Goal: Transaction & Acquisition: Purchase product/service

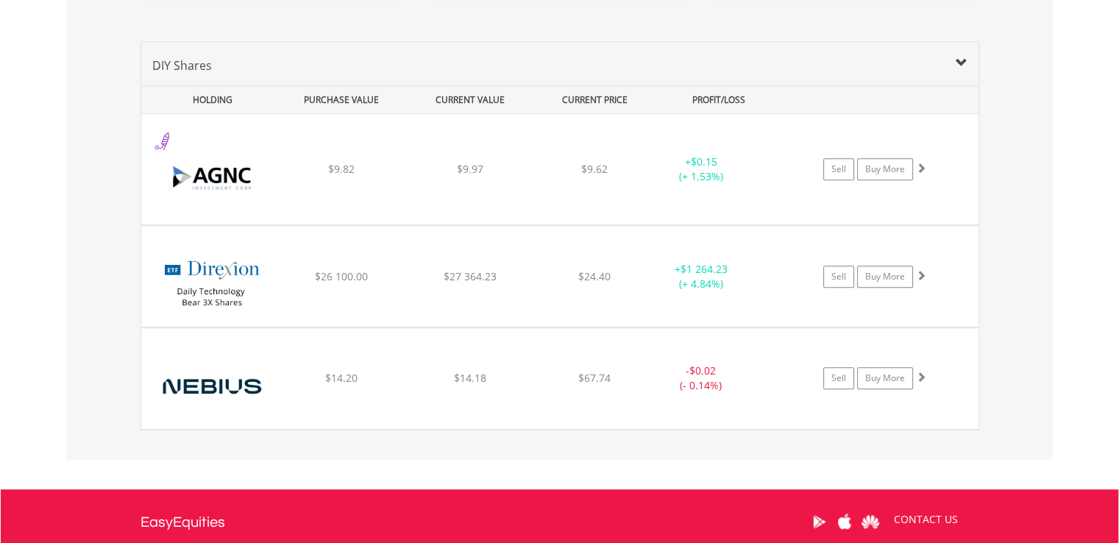
scroll to position [1052, 0]
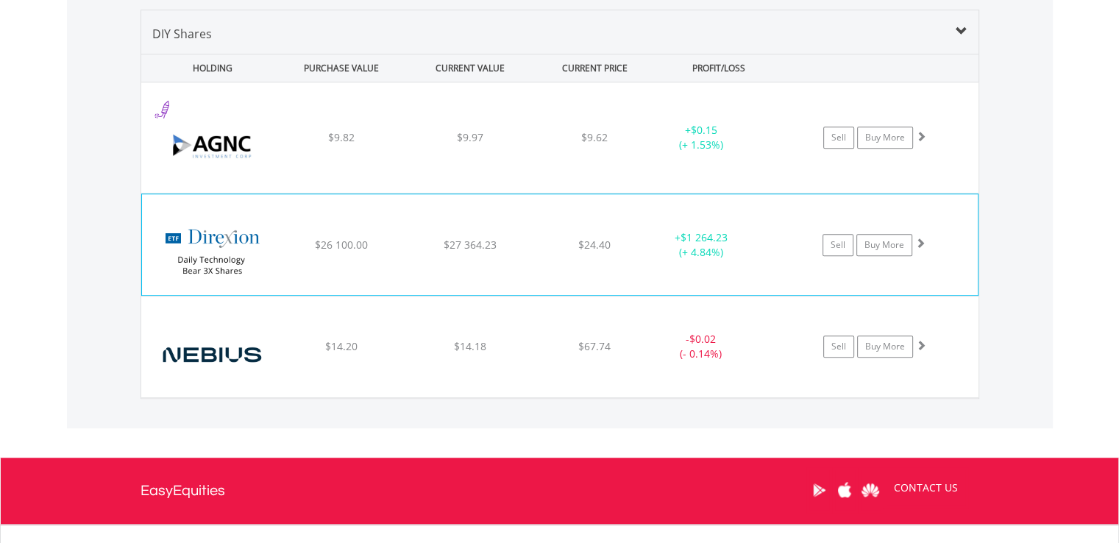
click at [626, 145] on div "$24.40" at bounding box center [594, 137] width 117 height 15
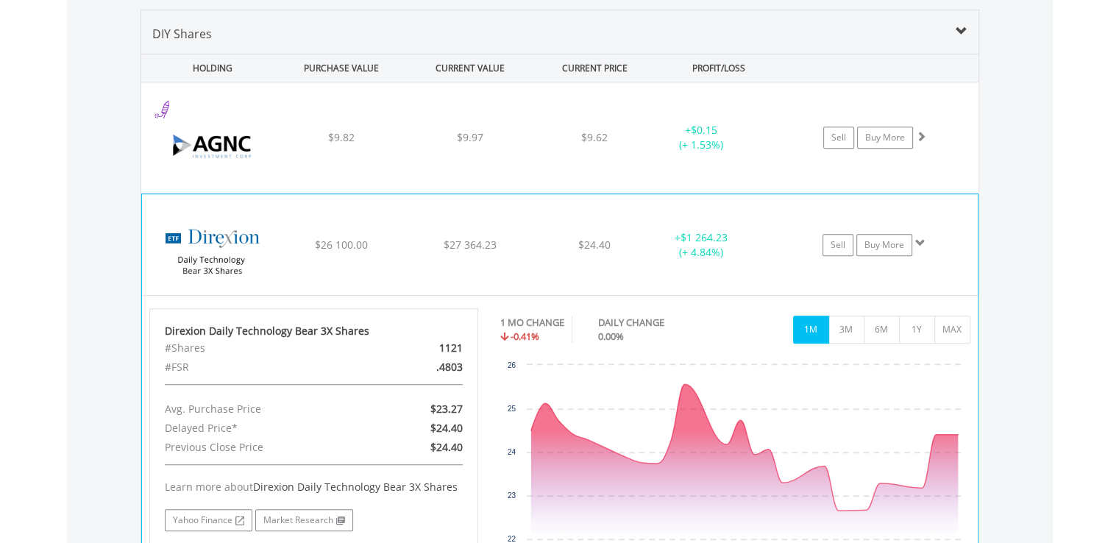
click at [918, 238] on span at bounding box center [920, 243] width 10 height 10
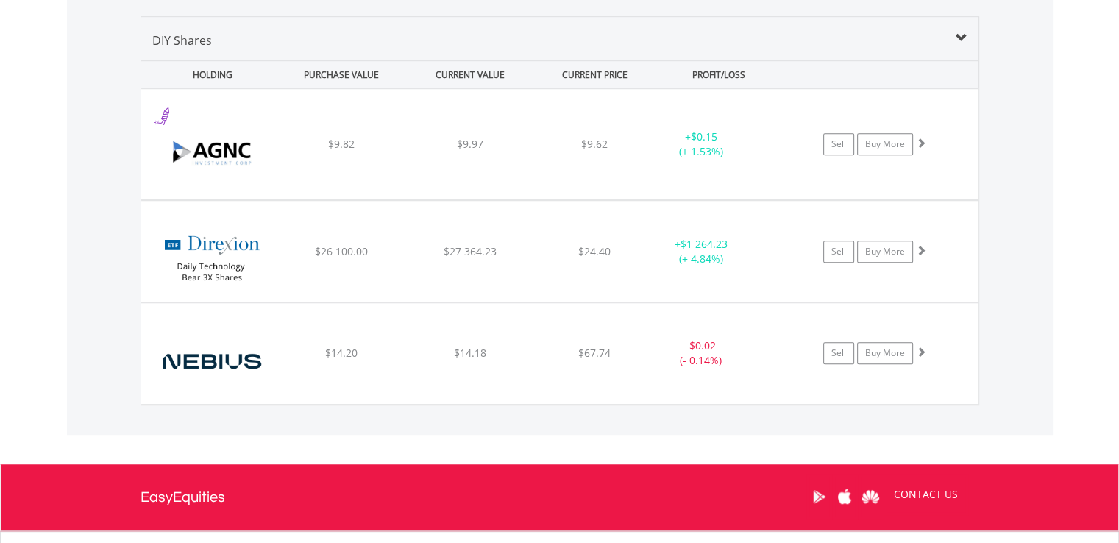
scroll to position [1176, 0]
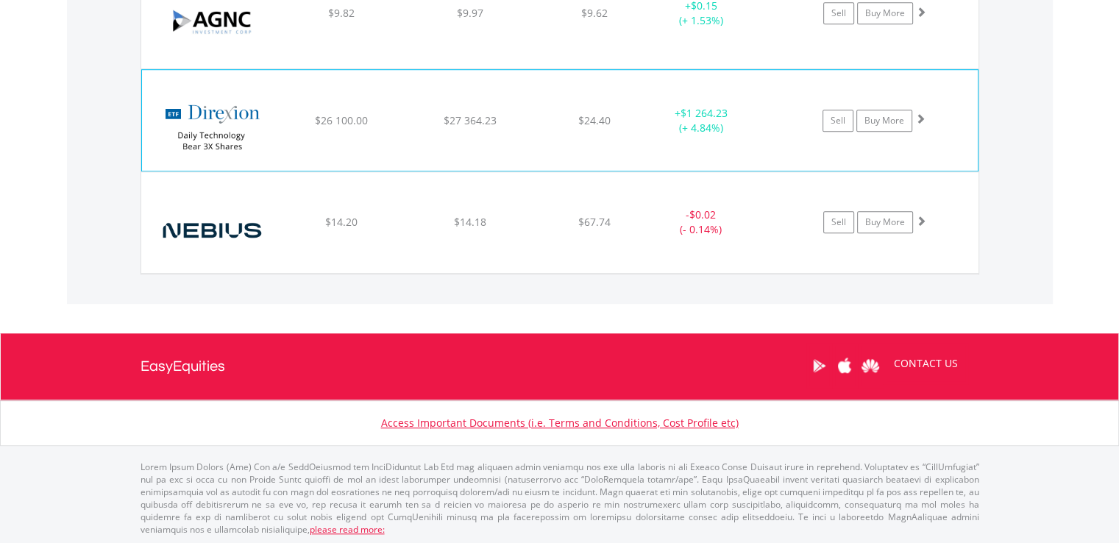
click at [457, 20] on span "$27 364.23" at bounding box center [470, 13] width 26 height 14
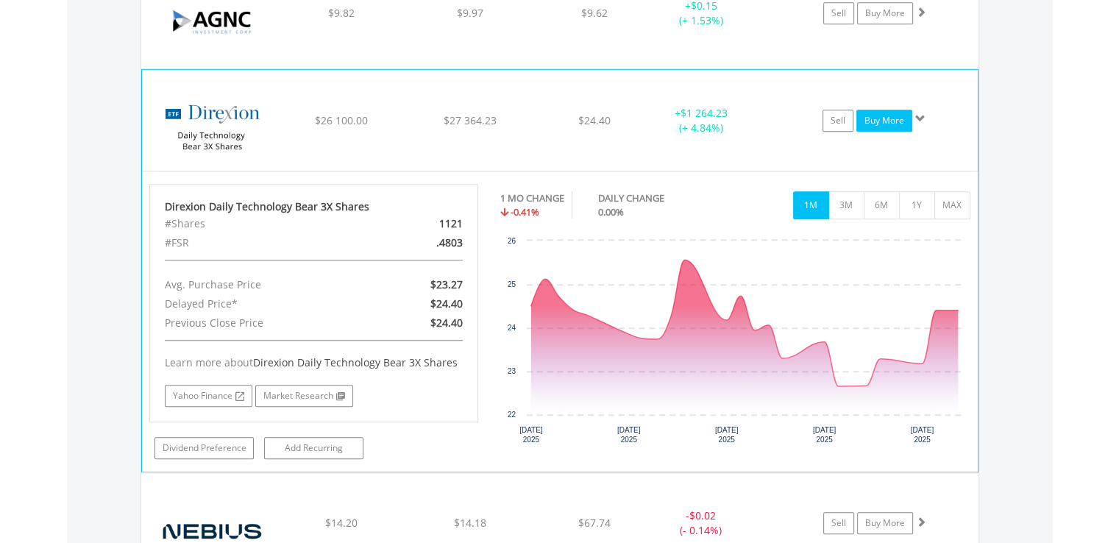
click at [880, 118] on link "Buy More" at bounding box center [884, 121] width 56 height 22
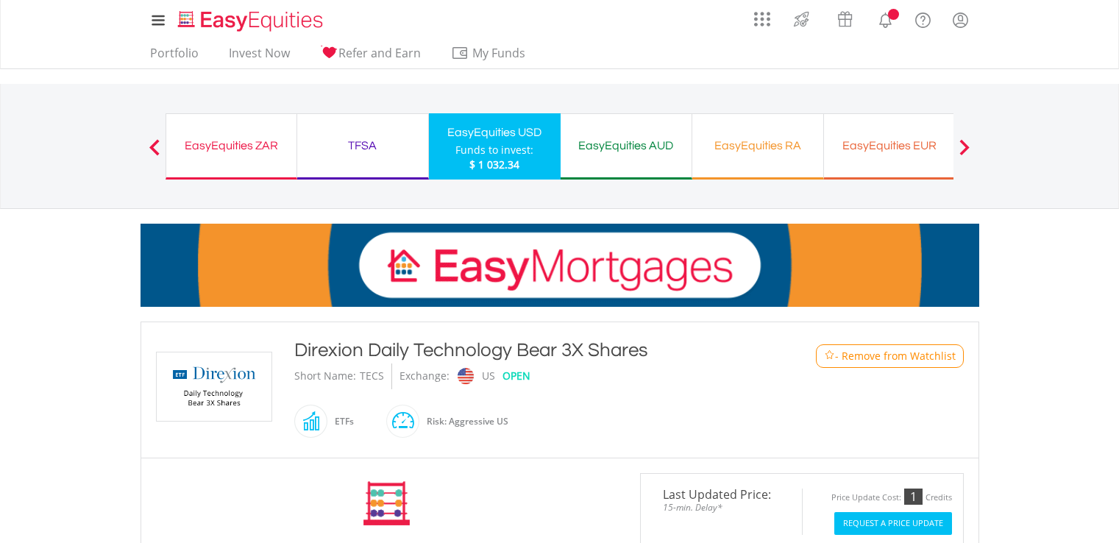
scroll to position [368, 0]
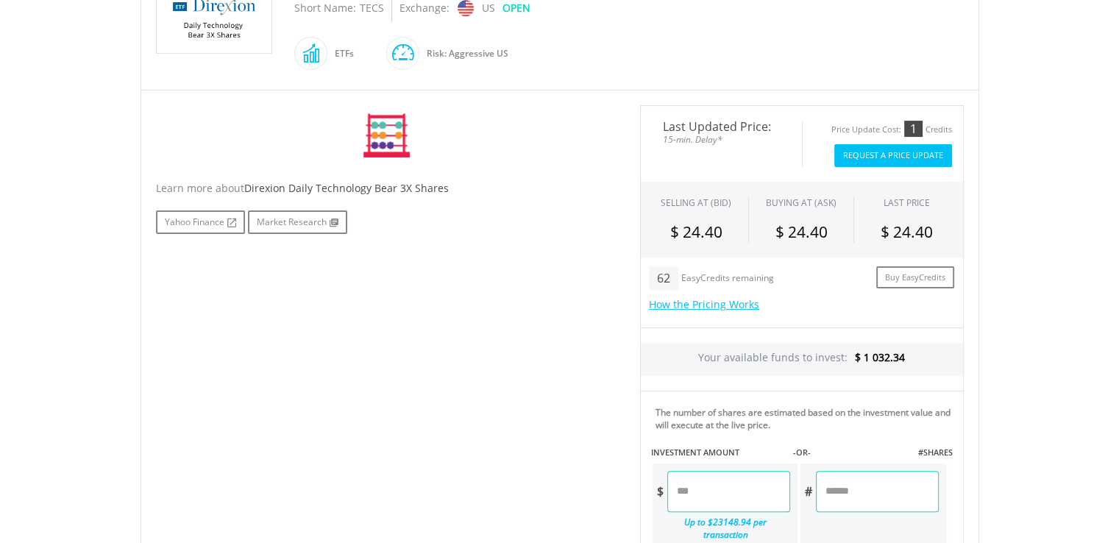
click at [891, 146] on button "Request A Price Update" at bounding box center [893, 155] width 118 height 23
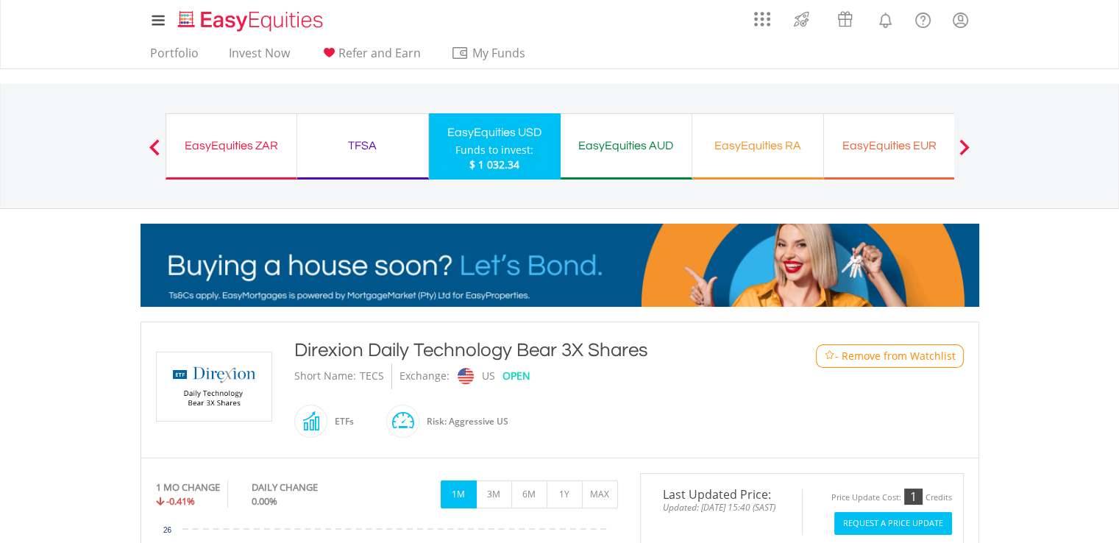
scroll to position [221, 0]
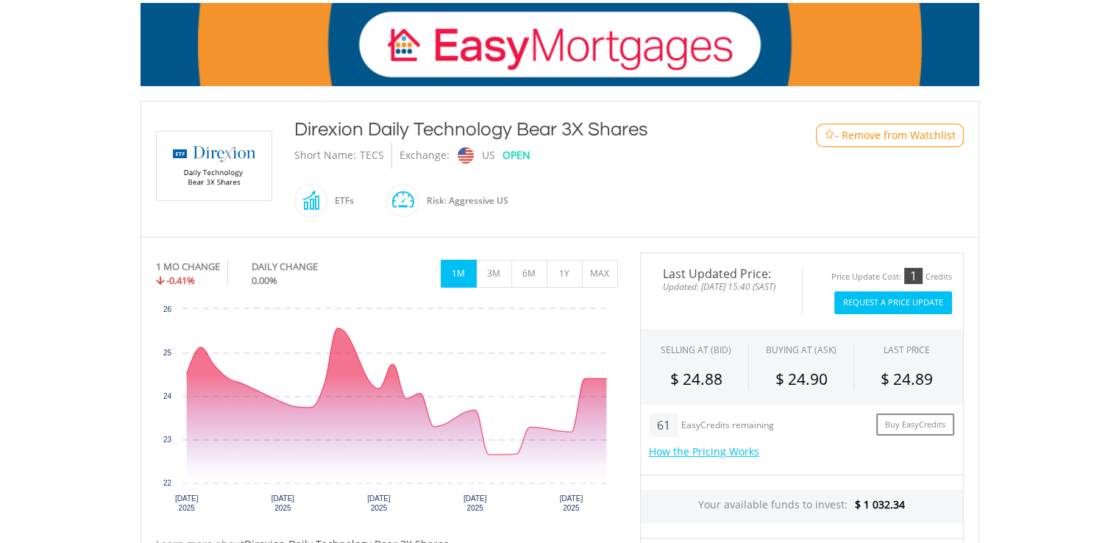
click at [898, 307] on button "Request A Price Update" at bounding box center [893, 302] width 118 height 23
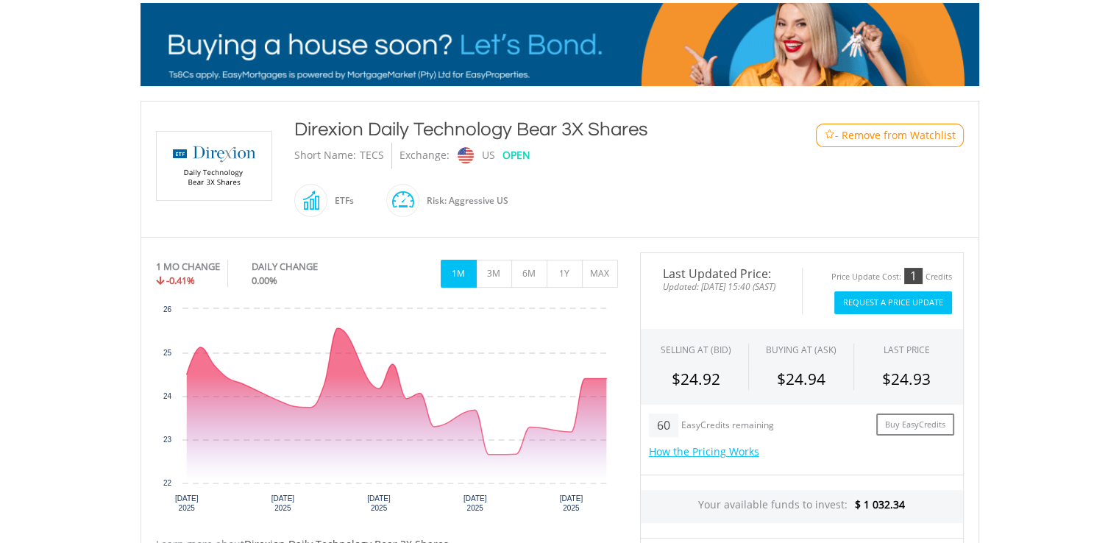
click at [873, 292] on button "Request A Price Update" at bounding box center [893, 302] width 118 height 23
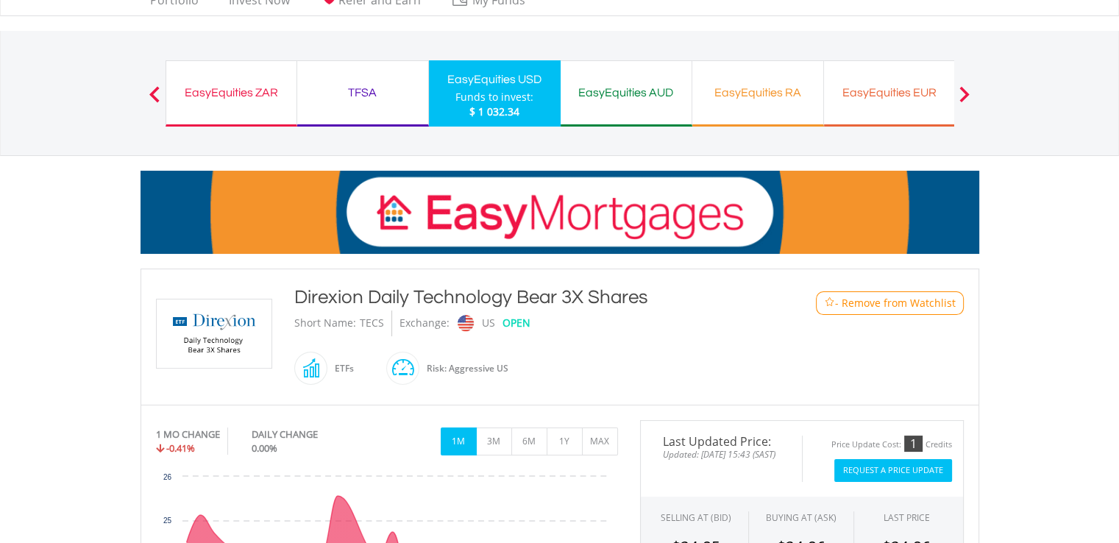
scroll to position [0, 0]
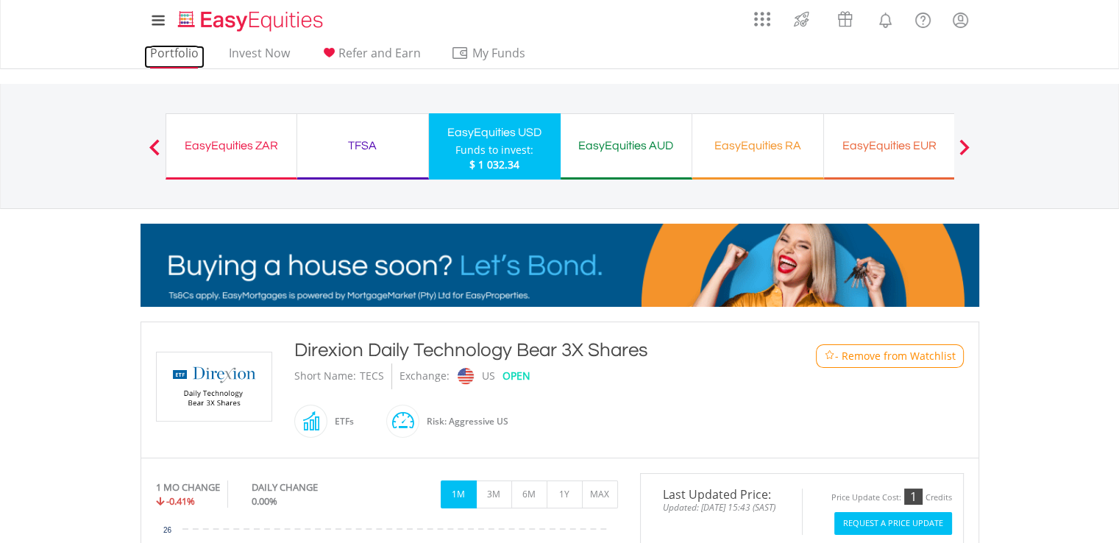
click at [180, 49] on link "Portfolio" at bounding box center [174, 57] width 60 height 23
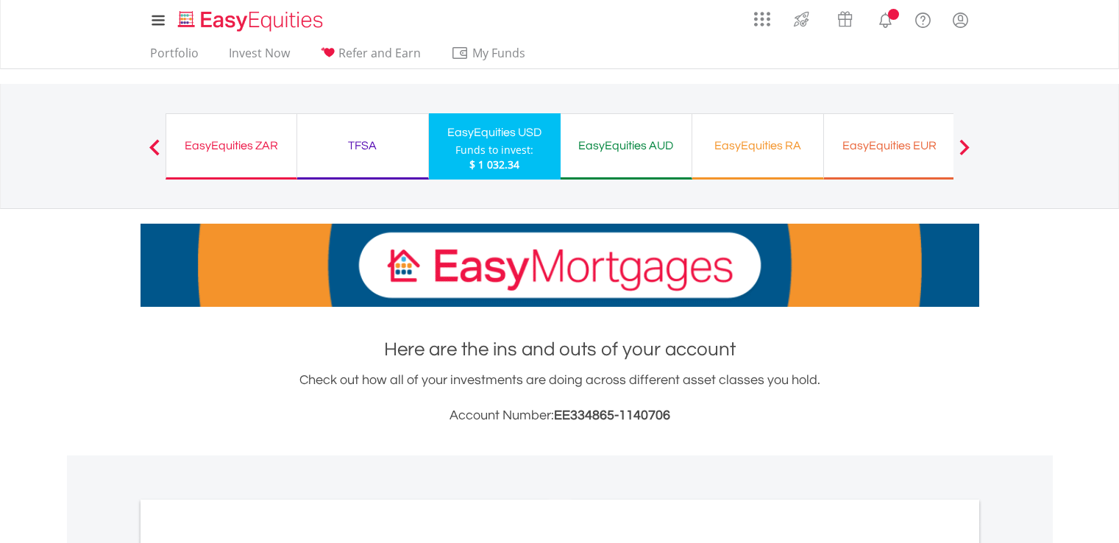
scroll to position [441, 0]
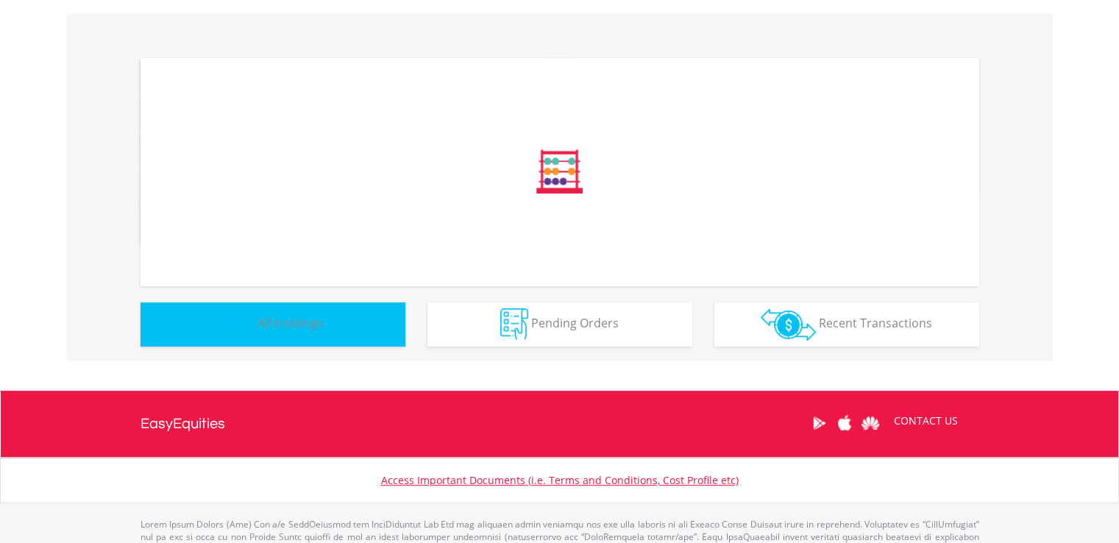
click at [285, 333] on button "Holdings All Holdings" at bounding box center [273, 324] width 265 height 44
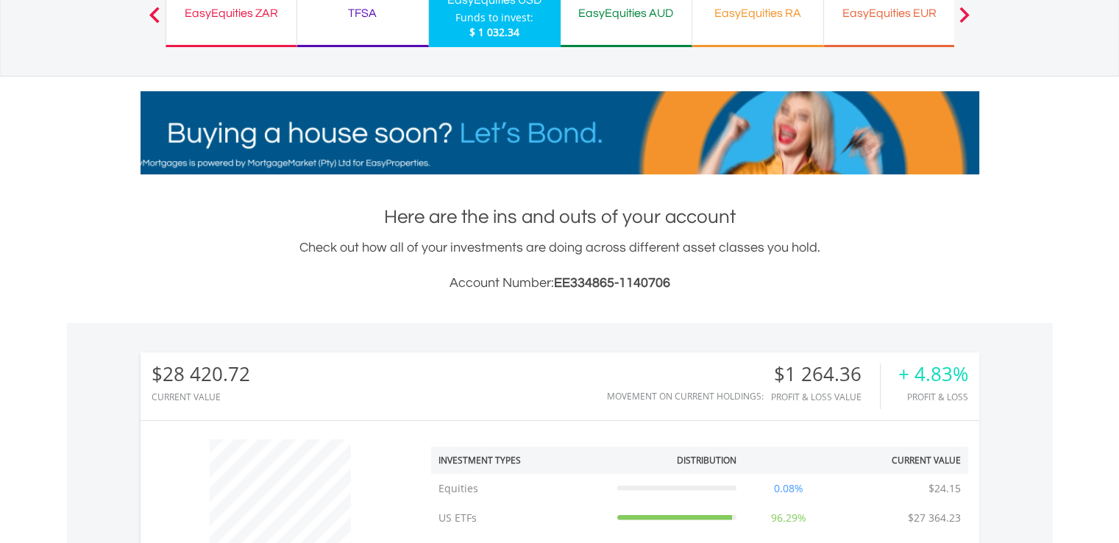
scroll to position [0, 0]
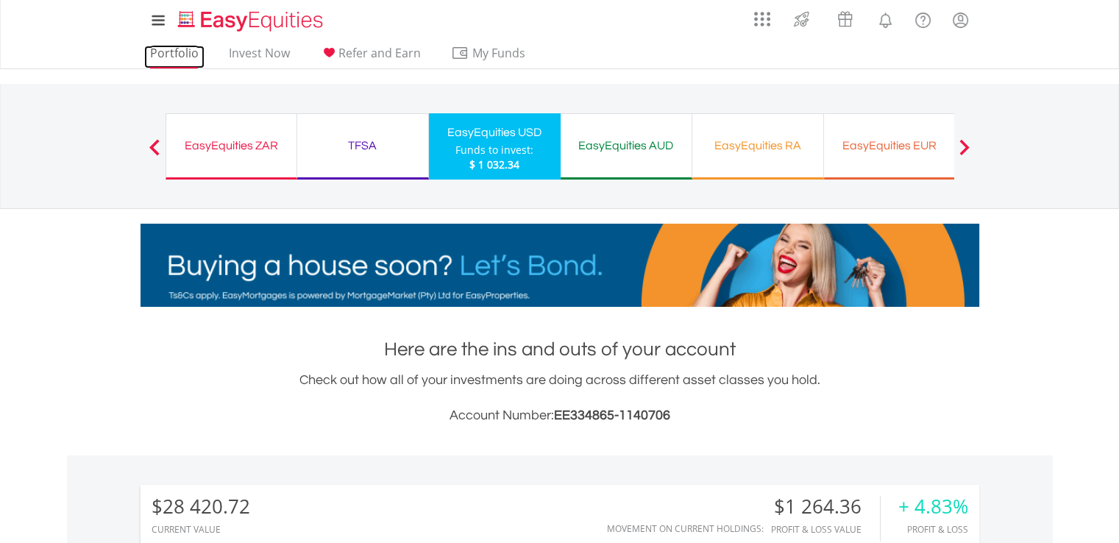
click at [176, 54] on link "Portfolio" at bounding box center [174, 57] width 60 height 23
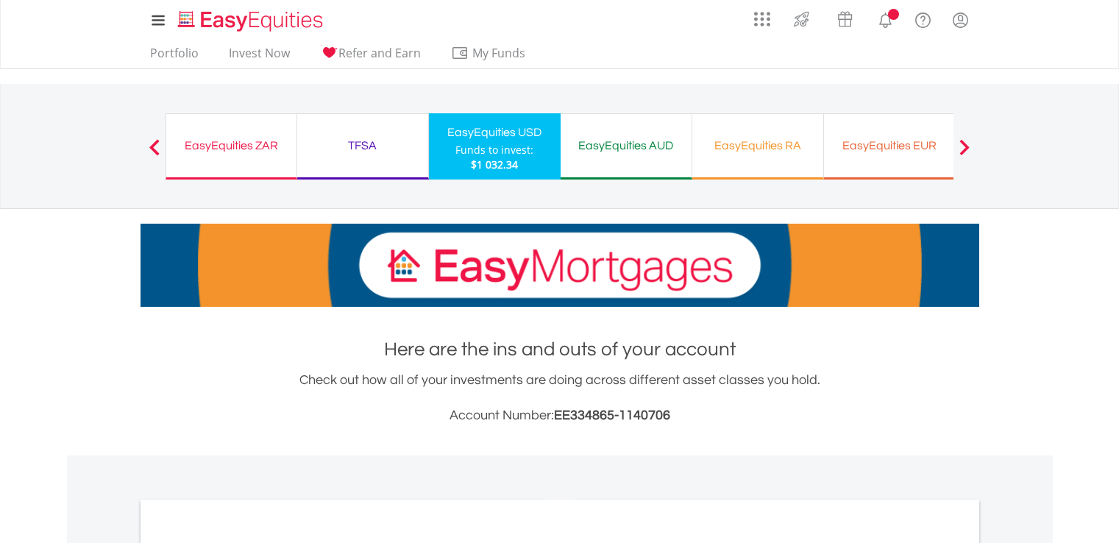
scroll to position [500, 0]
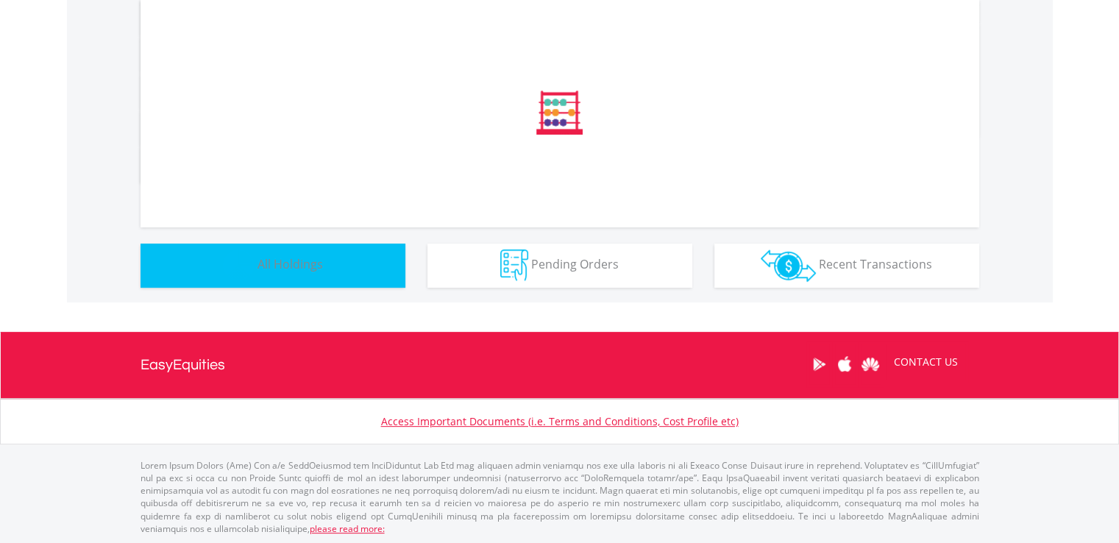
click at [321, 272] on button "Holdings All Holdings" at bounding box center [273, 266] width 265 height 44
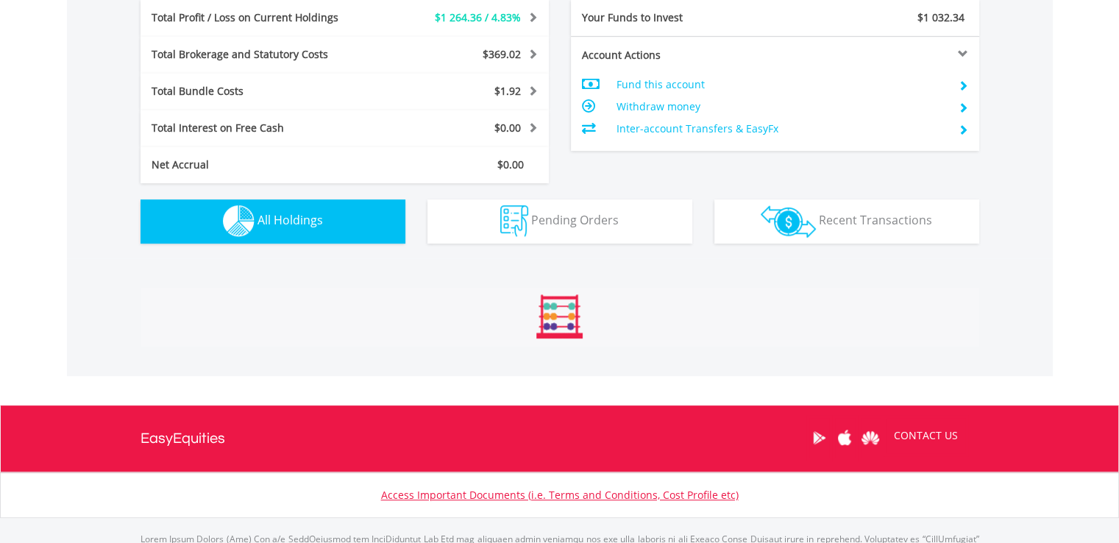
scroll to position [1060, 0]
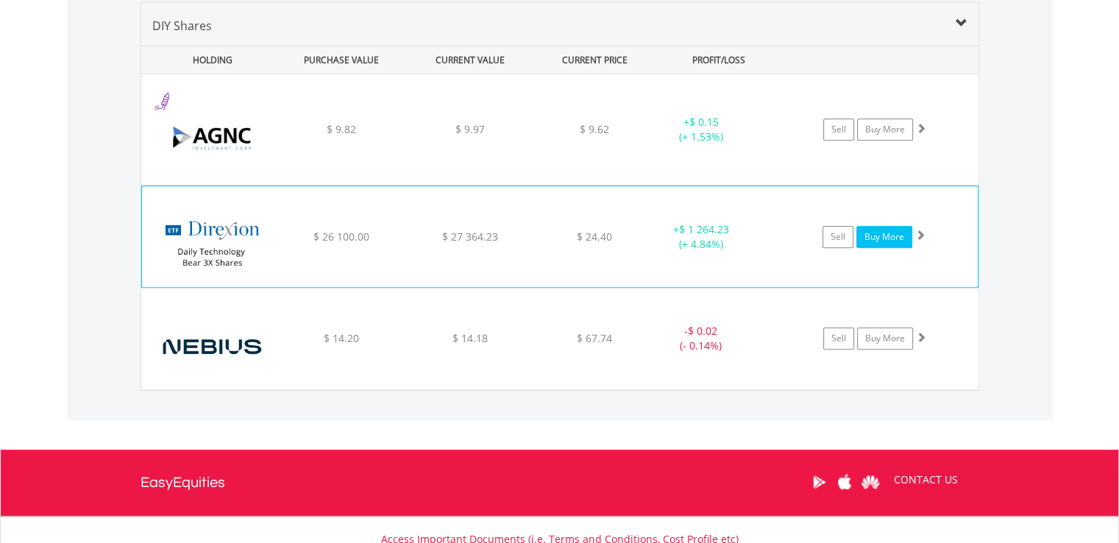
click at [871, 235] on link "Buy More" at bounding box center [884, 237] width 56 height 22
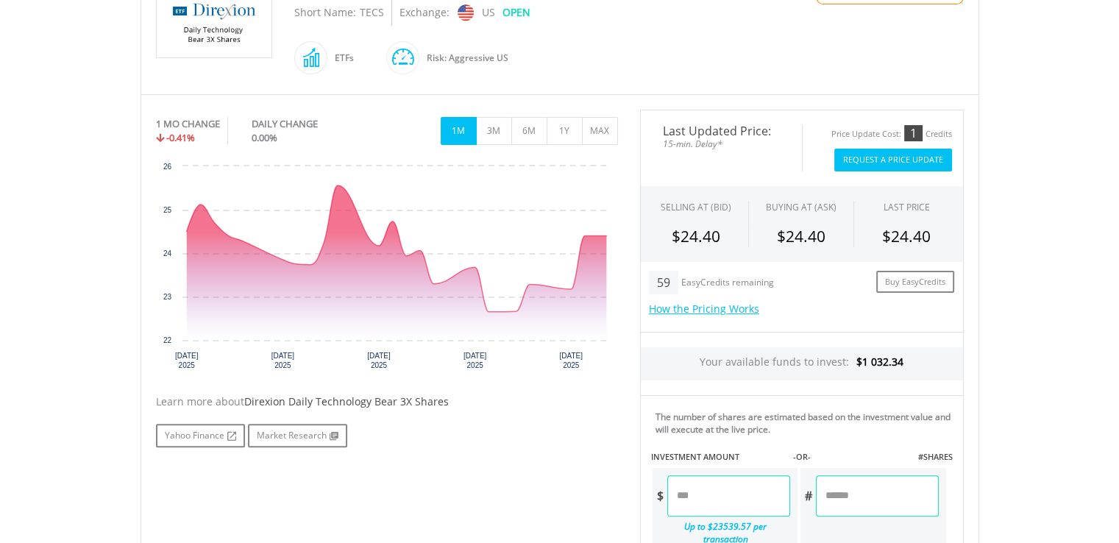
scroll to position [294, 0]
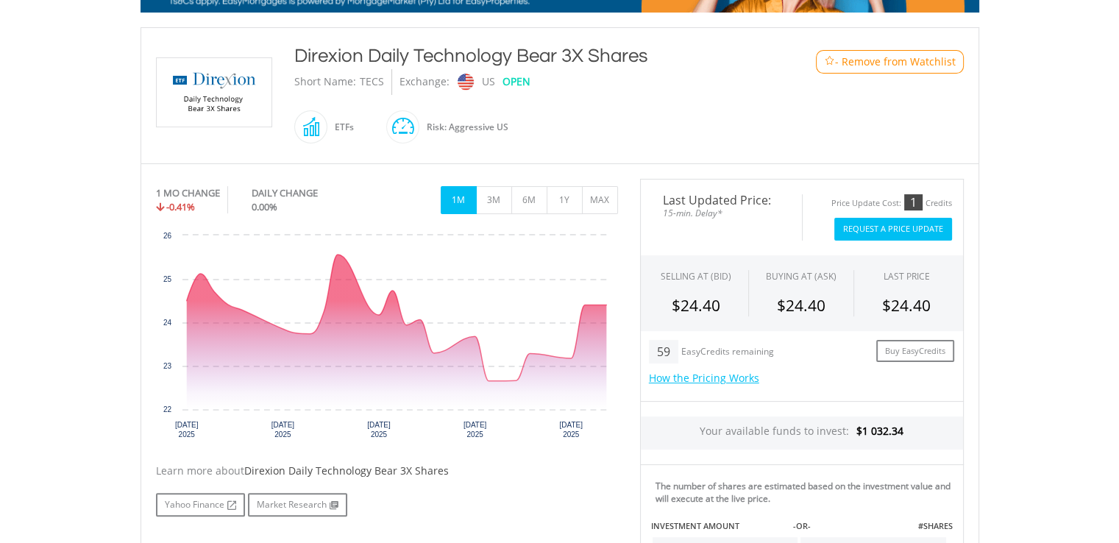
click at [879, 219] on button "Request A Price Update" at bounding box center [893, 229] width 118 height 23
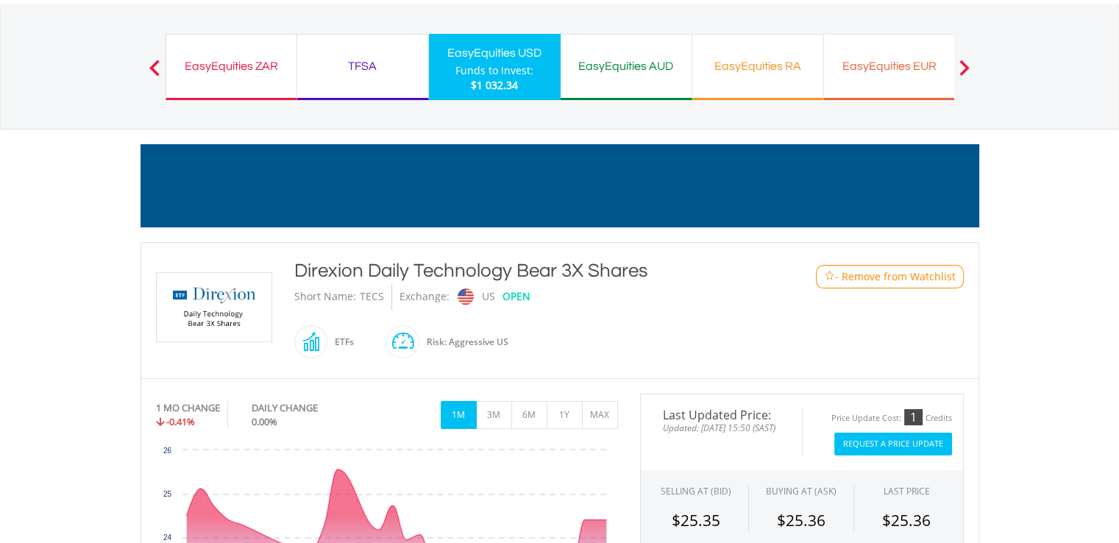
scroll to position [0, 0]
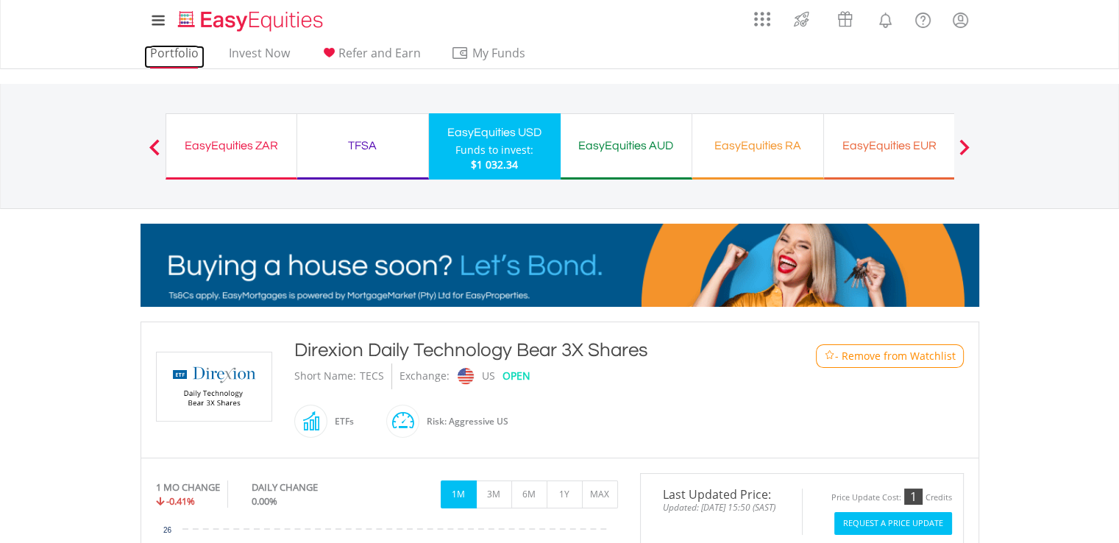
click at [174, 49] on link "Portfolio" at bounding box center [174, 57] width 60 height 23
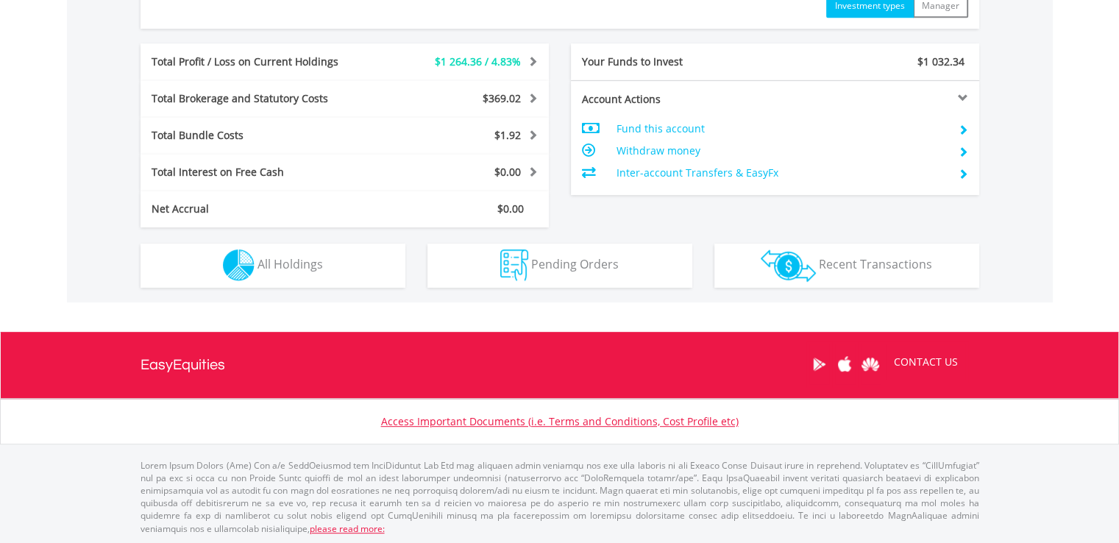
scroll to position [141, 280]
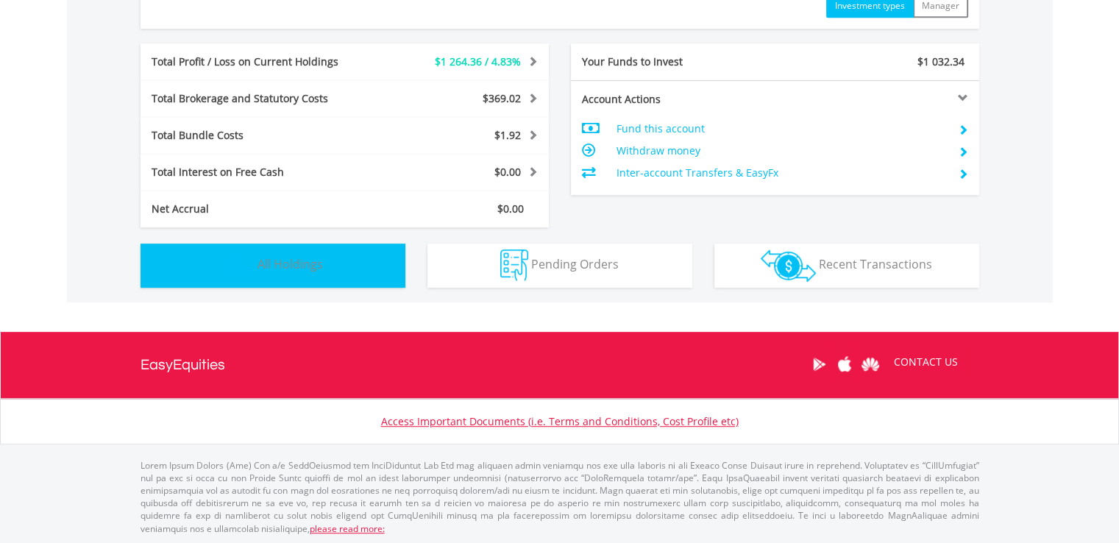
click at [327, 265] on button "Holdings All Holdings" at bounding box center [273, 266] width 265 height 44
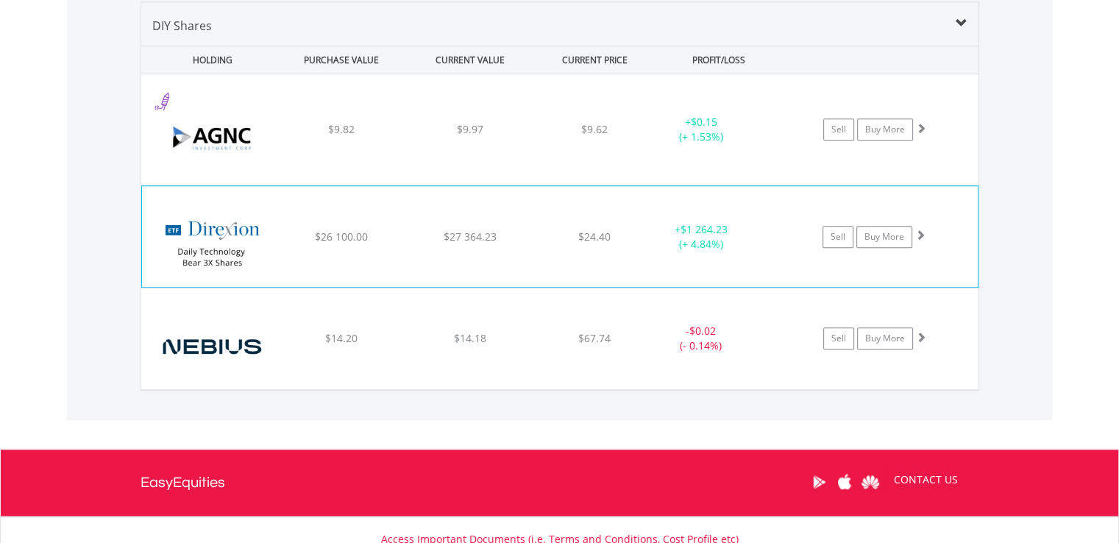
scroll to position [1134, 0]
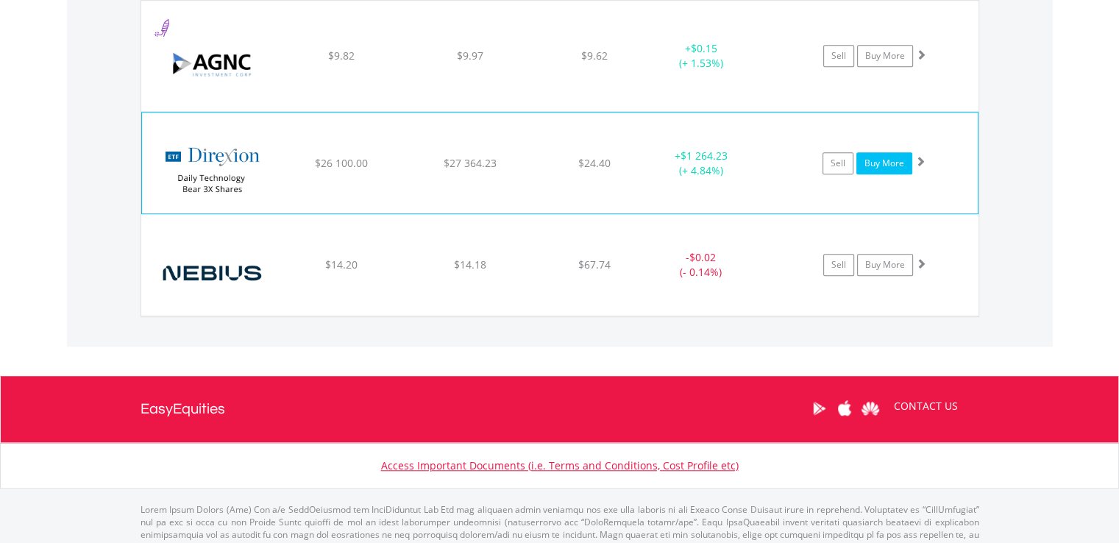
click at [862, 157] on link "Buy More" at bounding box center [884, 163] width 56 height 22
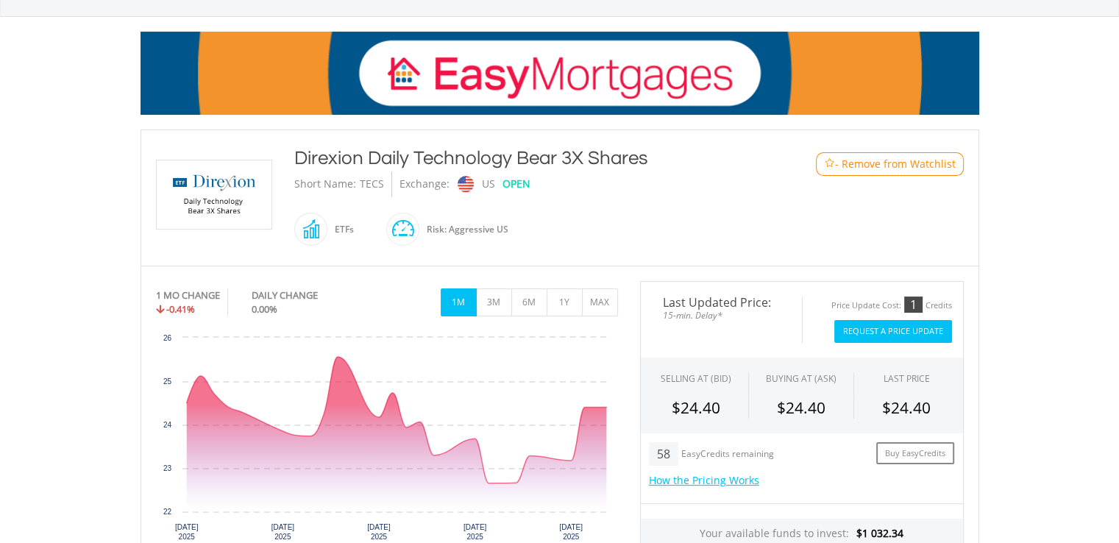
scroll to position [221, 0]
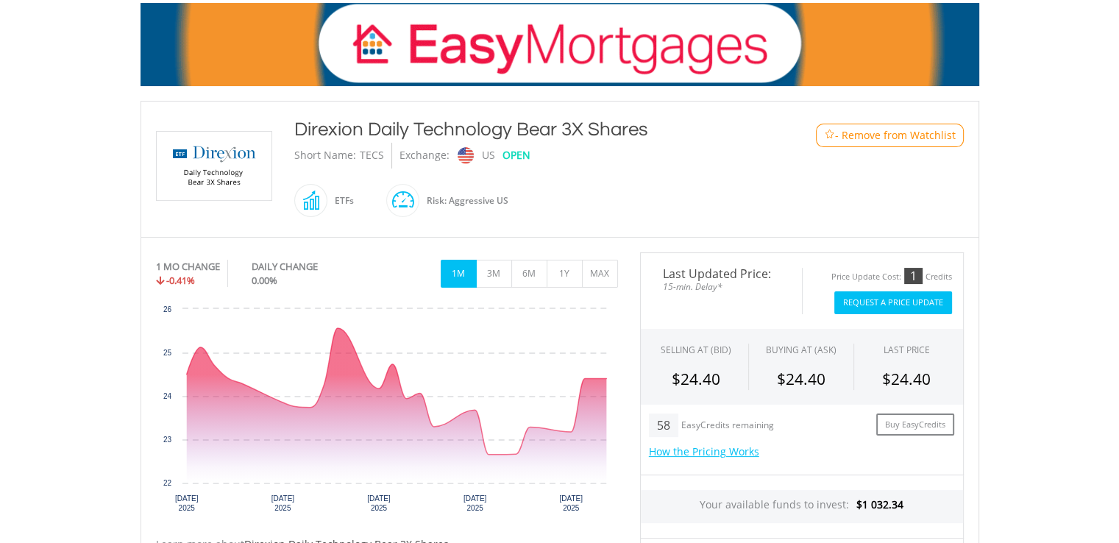
click at [895, 294] on button "Request A Price Update" at bounding box center [893, 302] width 118 height 23
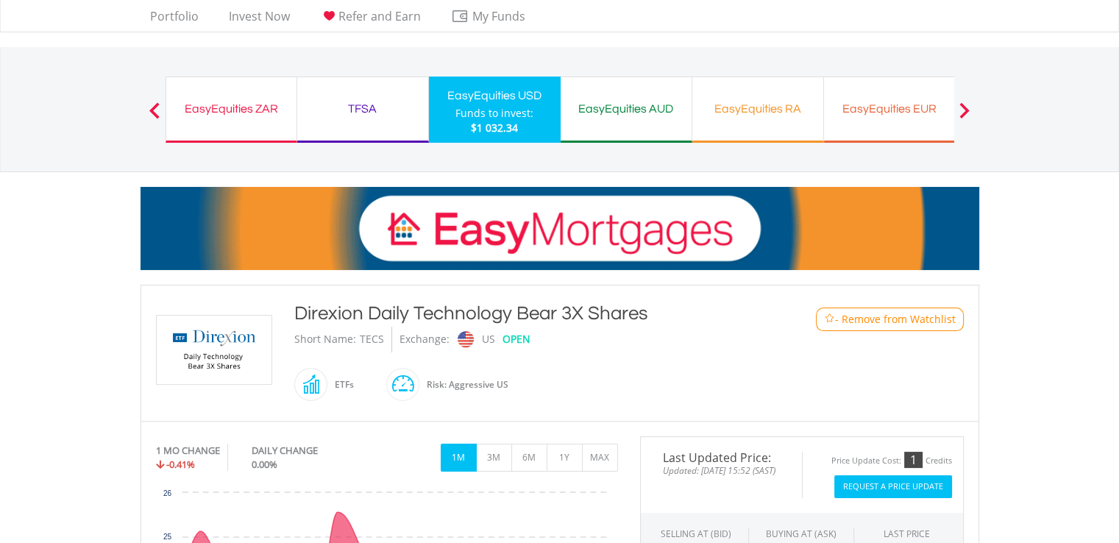
scroll to position [0, 0]
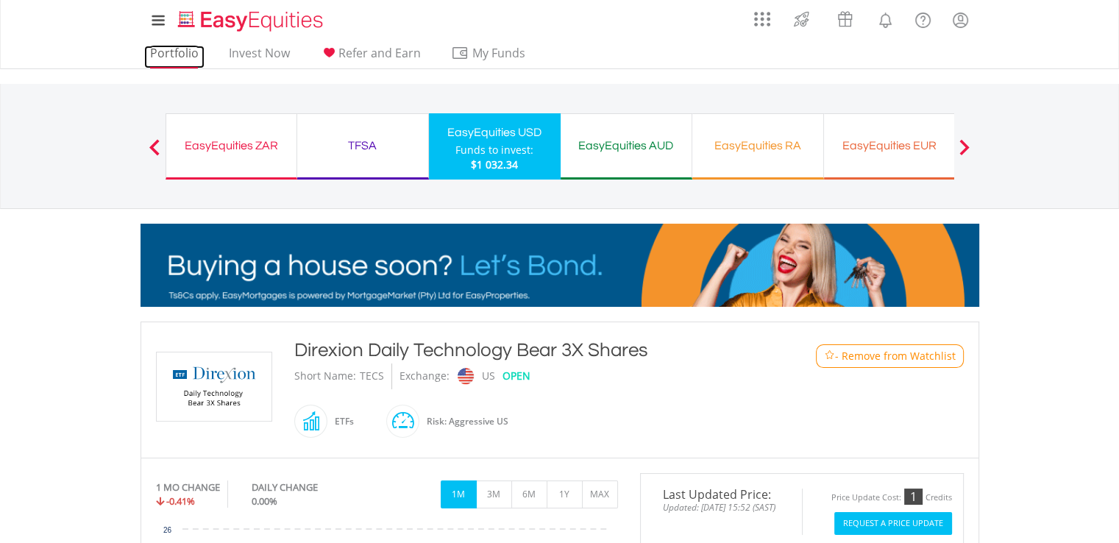
click at [162, 54] on link "Portfolio" at bounding box center [174, 57] width 60 height 23
